Goal: Check status

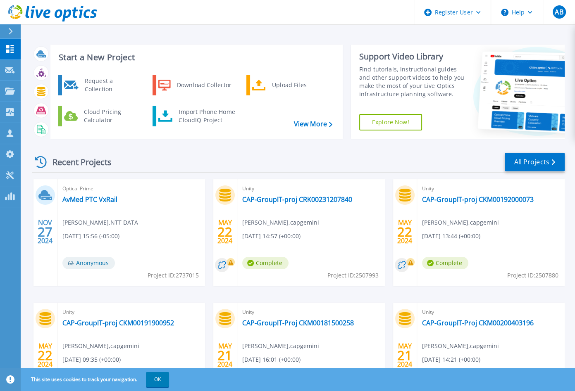
click at [149, 26] on div "Start a New Project Request a Collection Download Collector Upload Files Cloud …" at bounding box center [298, 216] width 554 height 433
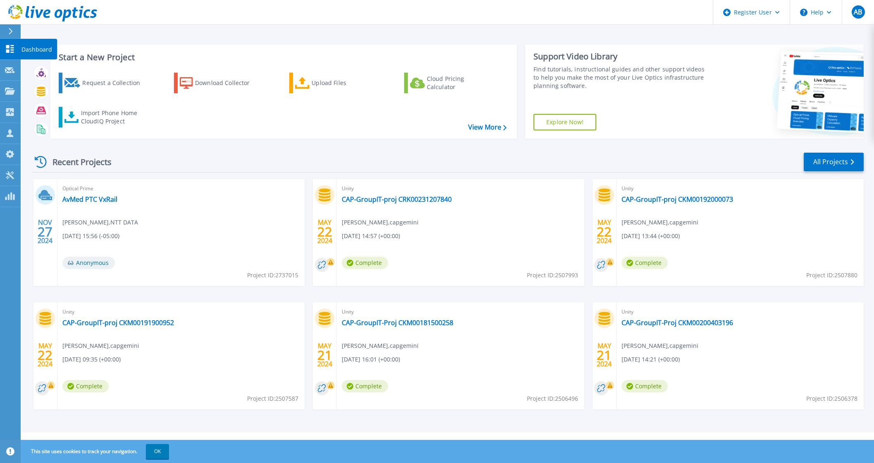
click at [9, 44] on link "Dashboard Dashboard" at bounding box center [10, 49] width 21 height 21
click at [141, 218] on div "Optical Prime AvMed PTC VxRail Ashwin Scindhe , NTT DATA 11/27/2024, 15:56 (-05…" at bounding box center [180, 232] width 247 height 107
click at [81, 195] on link "AvMed PTC VxRail" at bounding box center [89, 199] width 55 height 8
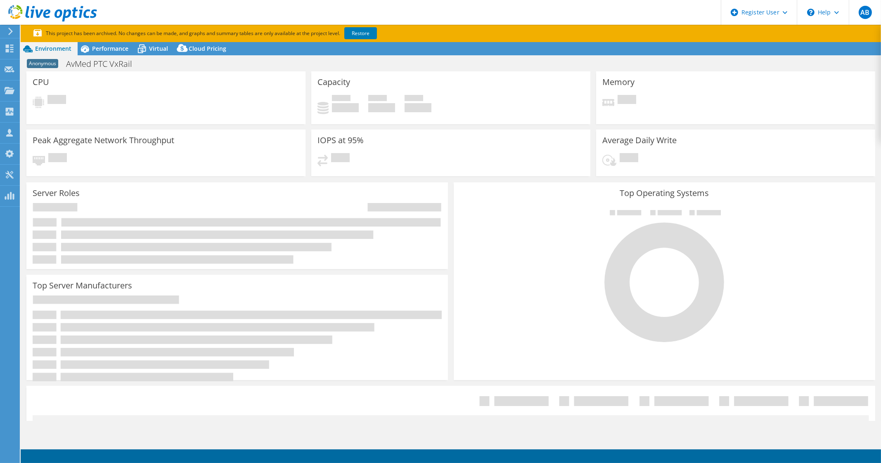
select select "USD"
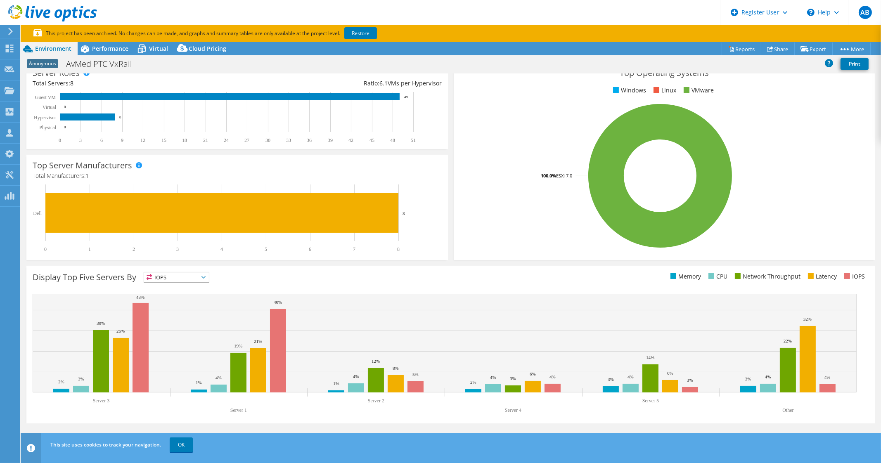
scroll to position [141, 0]
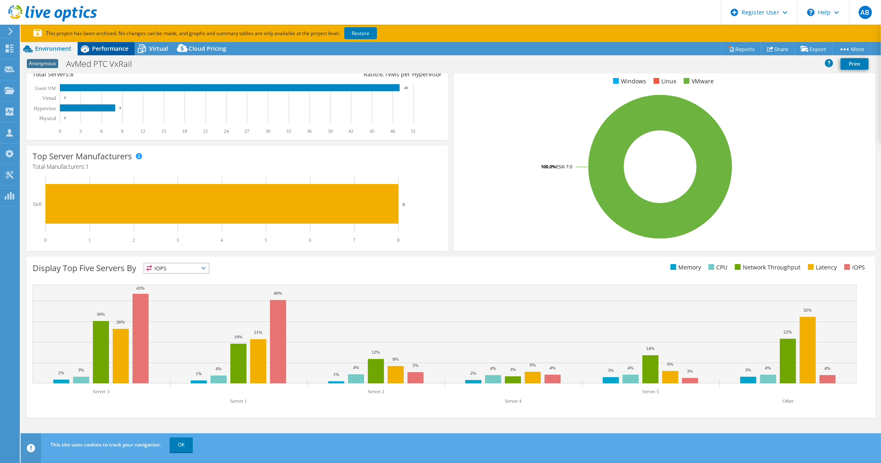
click at [97, 49] on span "Performance" at bounding box center [110, 49] width 36 height 8
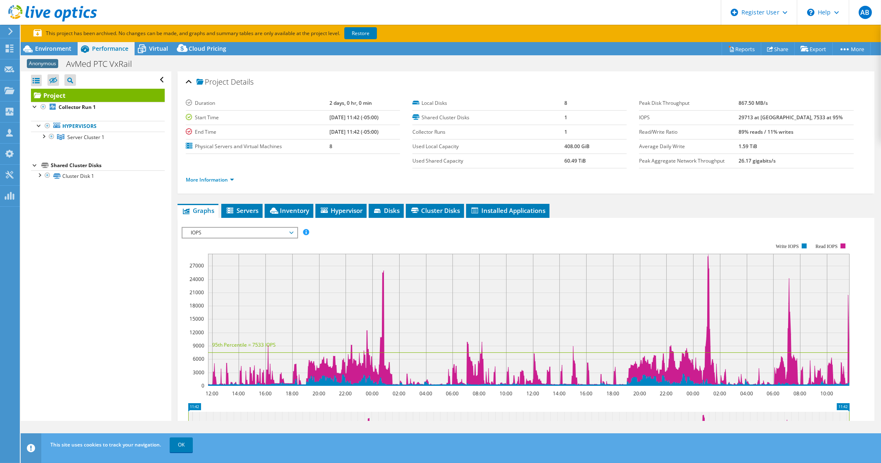
scroll to position [0, 0]
click at [45, 140] on div at bounding box center [43, 136] width 8 height 8
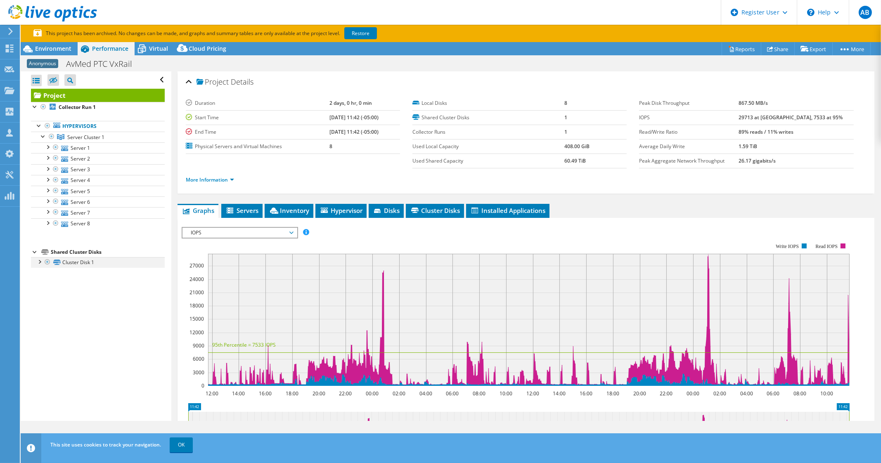
click at [40, 266] on div at bounding box center [39, 261] width 8 height 8
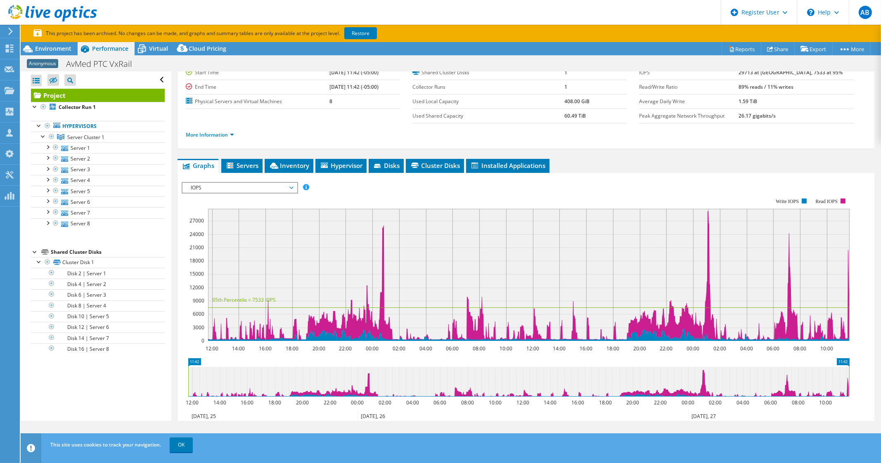
scroll to position [7, 0]
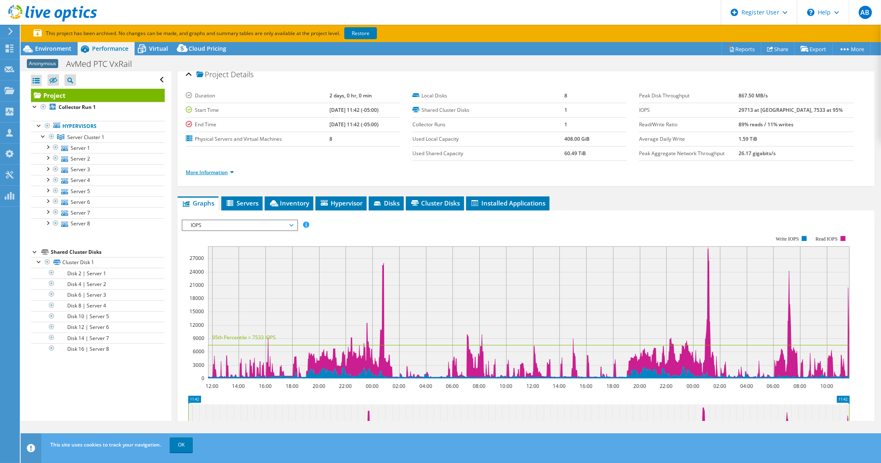
click at [234, 176] on link "More Information" at bounding box center [210, 172] width 48 height 7
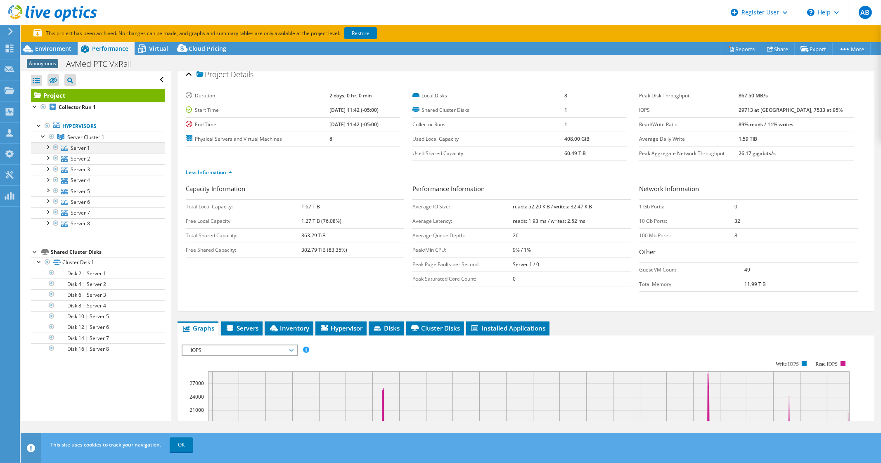
click at [50, 151] on div at bounding box center [47, 146] width 8 height 8
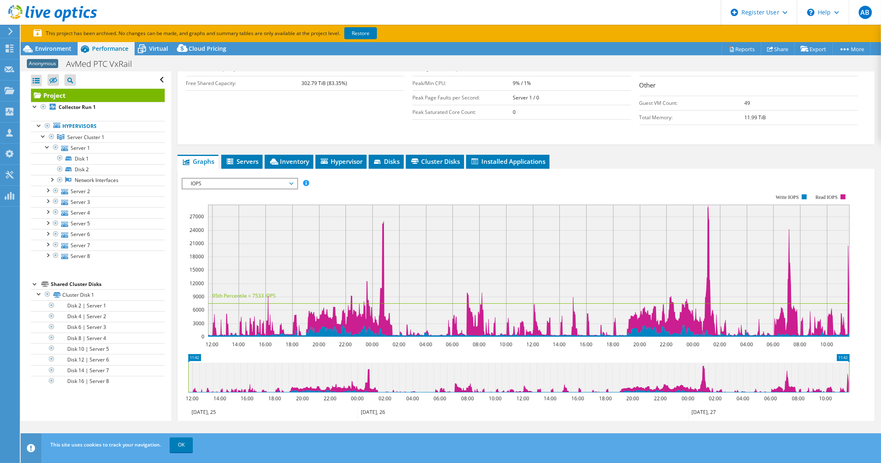
scroll to position [304, 0]
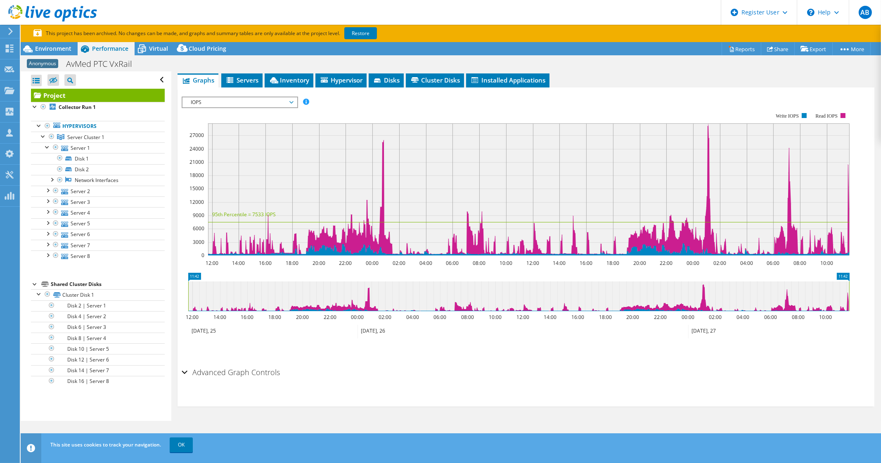
click at [183, 375] on div "Advanced Graph Controls" at bounding box center [526, 373] width 689 height 18
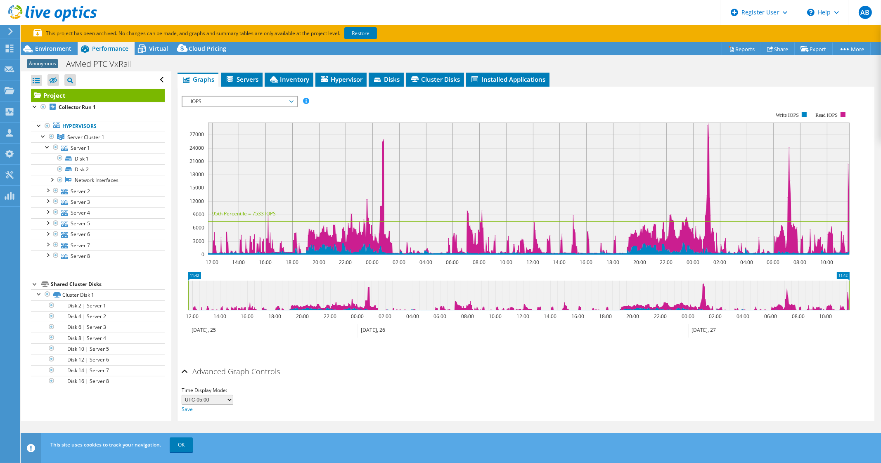
scroll to position [191, 0]
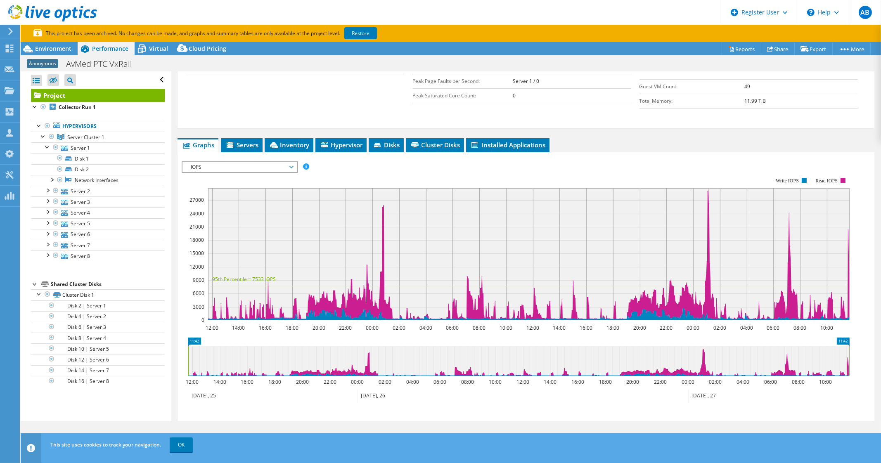
click at [293, 169] on icon at bounding box center [292, 167] width 4 height 2
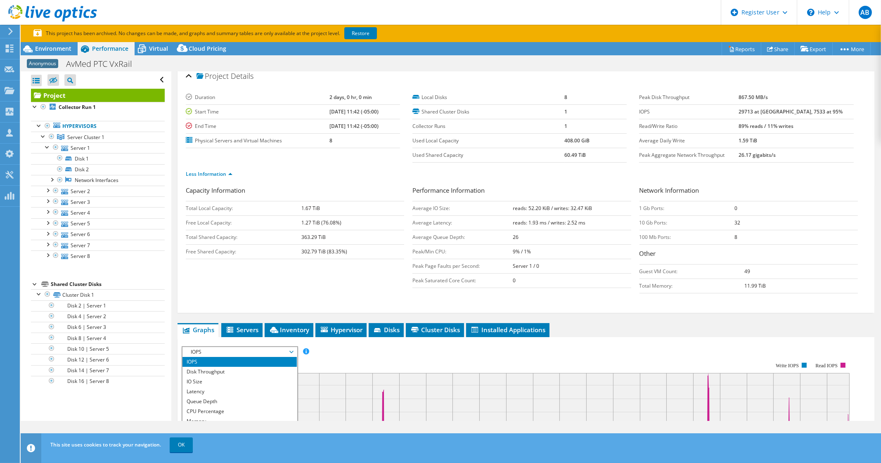
scroll to position [0, 0]
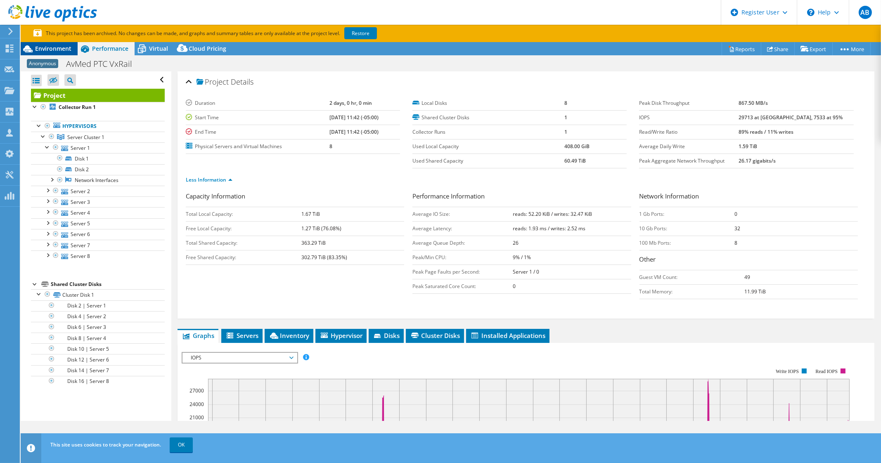
click at [51, 52] on span "Environment" at bounding box center [53, 49] width 36 height 8
